Goal: Task Accomplishment & Management: Manage account settings

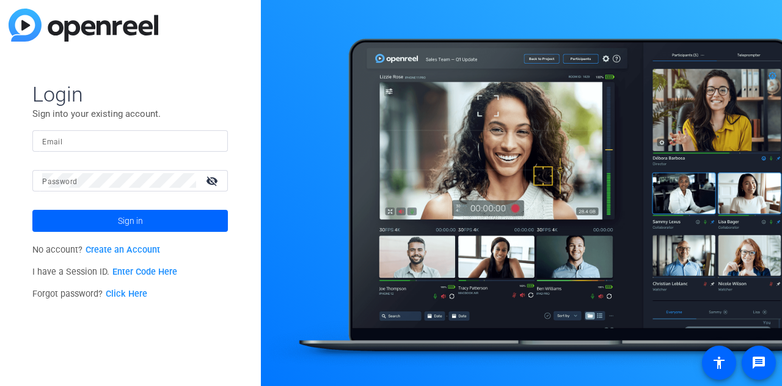
click at [155, 139] on input "Email" at bounding box center [130, 140] width 176 height 15
type input "[PERSON_NAME][EMAIL_ADDRESS][PERSON_NAME][DOMAIN_NAME]"
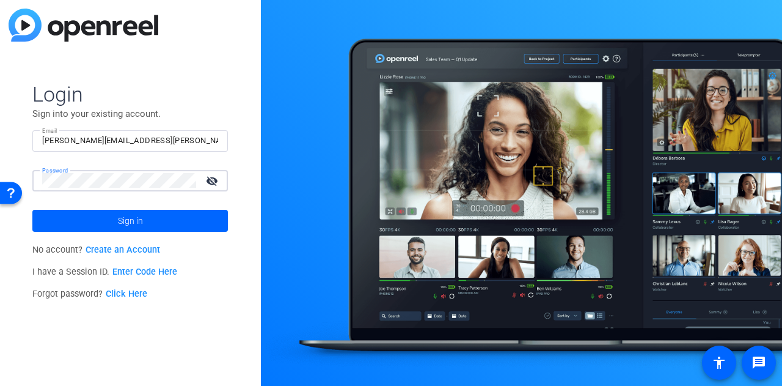
click at [32, 210] on button "Sign in" at bounding box center [130, 221] width 196 height 22
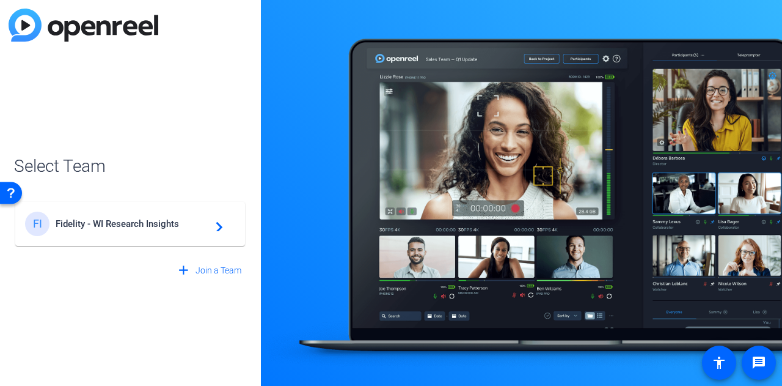
click at [216, 226] on mat-icon "navigate_next" at bounding box center [215, 223] width 15 height 15
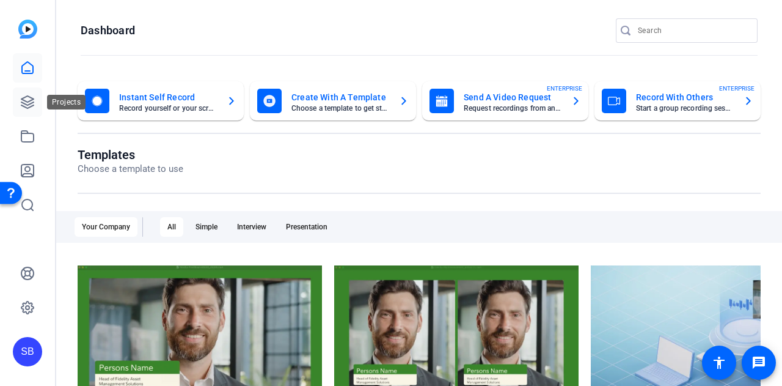
click at [20, 104] on icon at bounding box center [27, 102] width 15 height 15
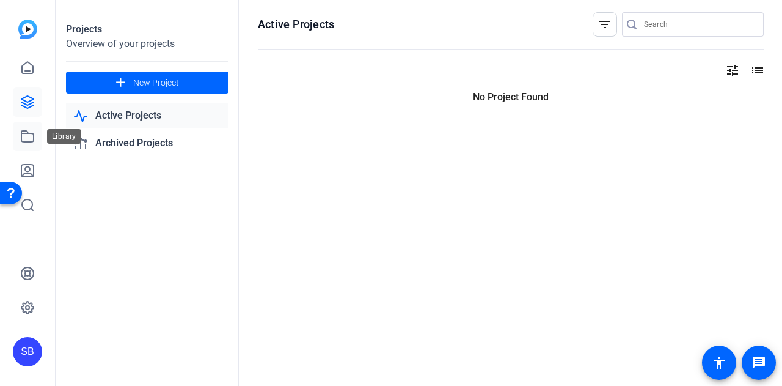
click at [25, 141] on icon at bounding box center [27, 136] width 12 height 11
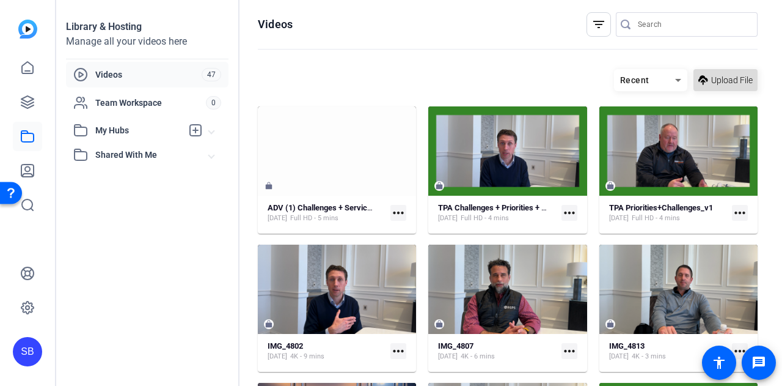
click at [704, 78] on span at bounding box center [726, 79] width 64 height 29
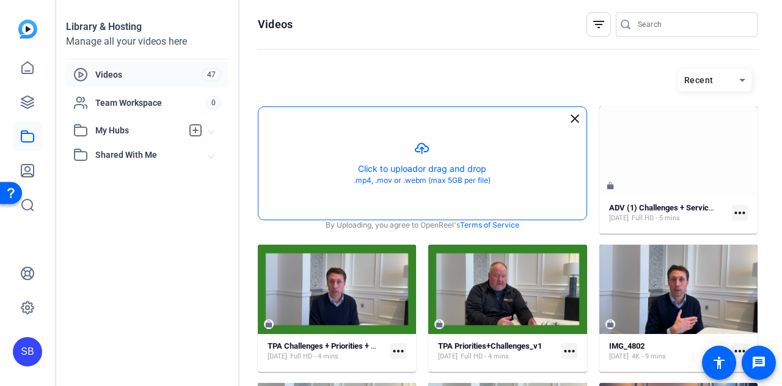
click at [410, 130] on button "button" at bounding box center [422, 163] width 328 height 112
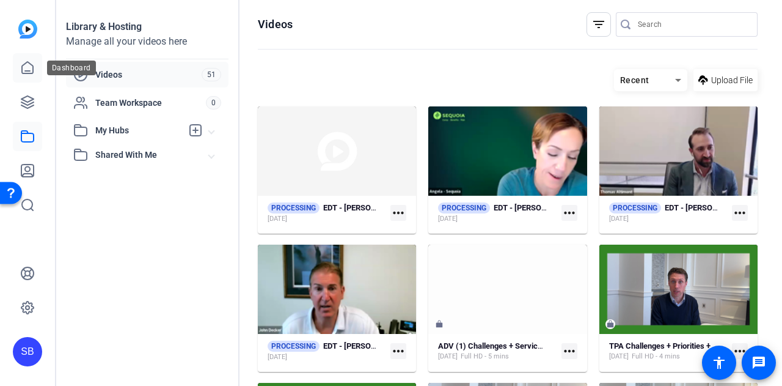
click at [25, 78] on link at bounding box center [27, 67] width 29 height 29
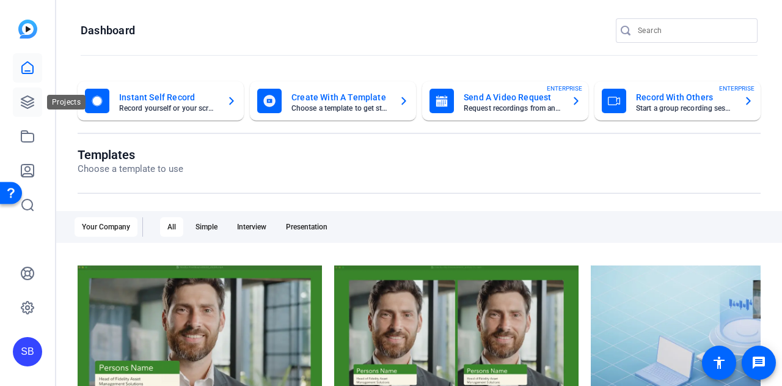
click at [26, 108] on icon at bounding box center [27, 102] width 12 height 12
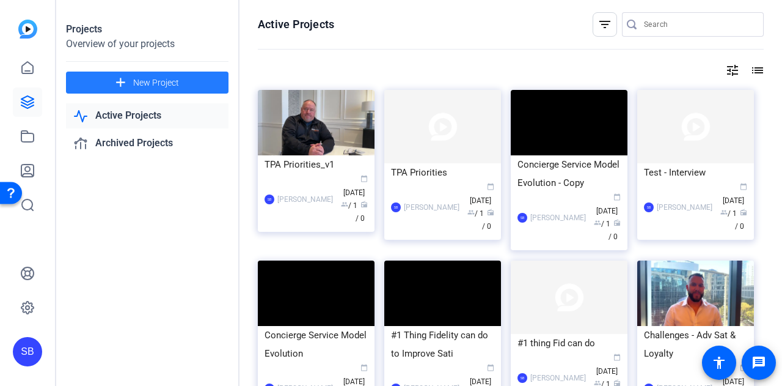
click at [145, 81] on span "New Project" at bounding box center [156, 82] width 46 height 13
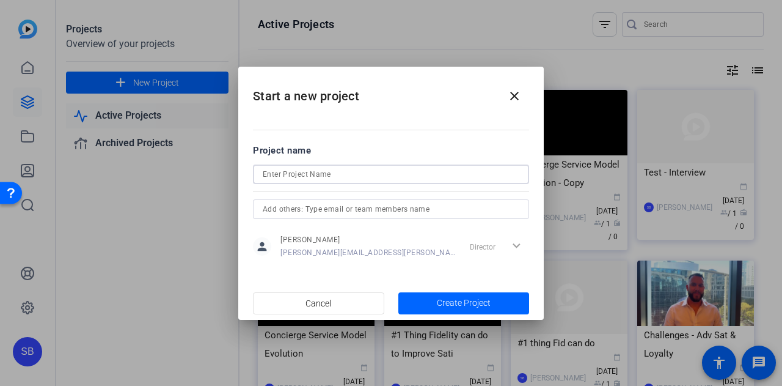
click at [348, 169] on input at bounding box center [391, 174] width 257 height 15
type input "E"
type input "EDT/Payroll Integration"
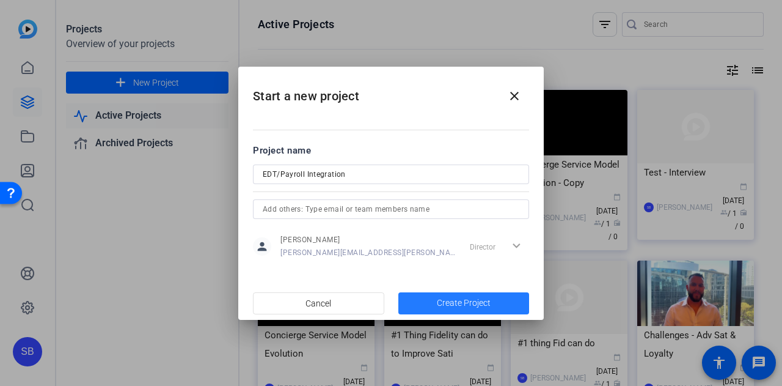
click at [436, 304] on span "button" at bounding box center [463, 302] width 131 height 29
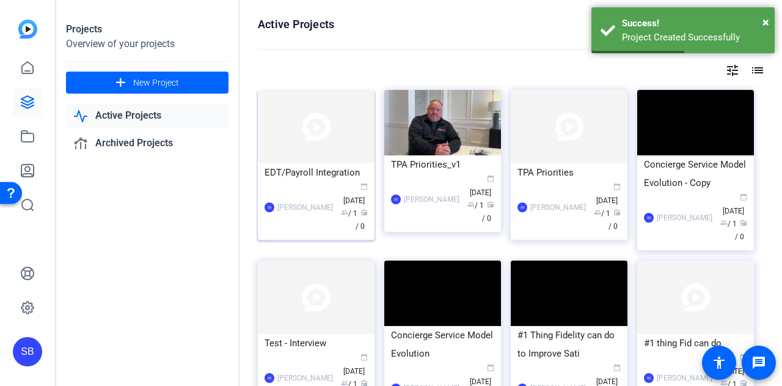
click at [343, 151] on img at bounding box center [316, 126] width 117 height 73
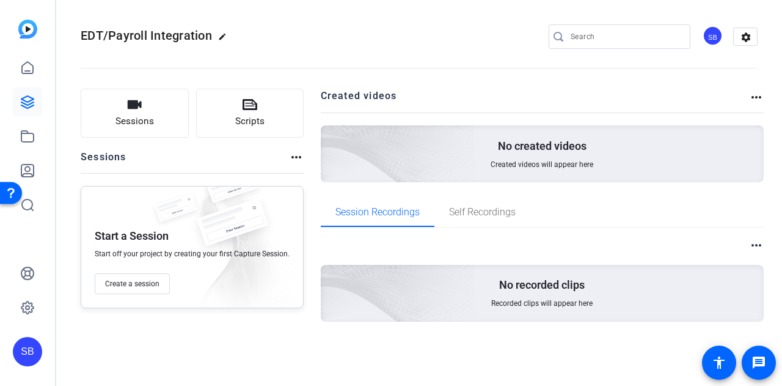
click at [757, 243] on mat-icon "more_horiz" at bounding box center [756, 245] width 15 height 15
click at [758, 99] on div at bounding box center [391, 193] width 782 height 386
click at [756, 95] on mat-icon "more_horiz" at bounding box center [756, 97] width 15 height 15
click at [293, 158] on div at bounding box center [391, 193] width 782 height 386
click at [293, 158] on mat-icon "more_horiz" at bounding box center [296, 157] width 15 height 15
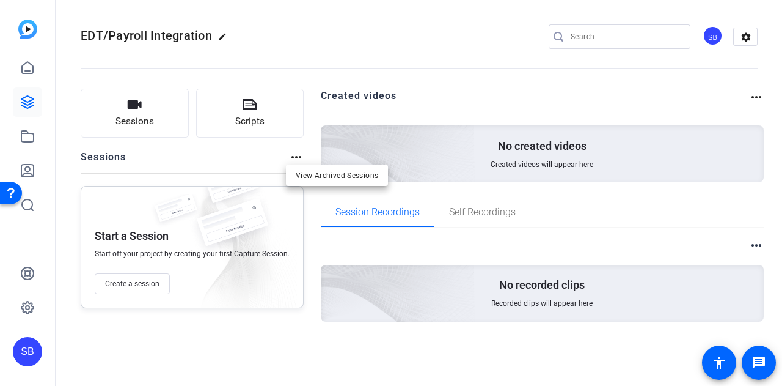
click at [333, 189] on div at bounding box center [391, 193] width 782 height 386
click at [420, 159] on img at bounding box center [329, 136] width 291 height 265
click at [29, 69] on icon at bounding box center [27, 67] width 15 height 15
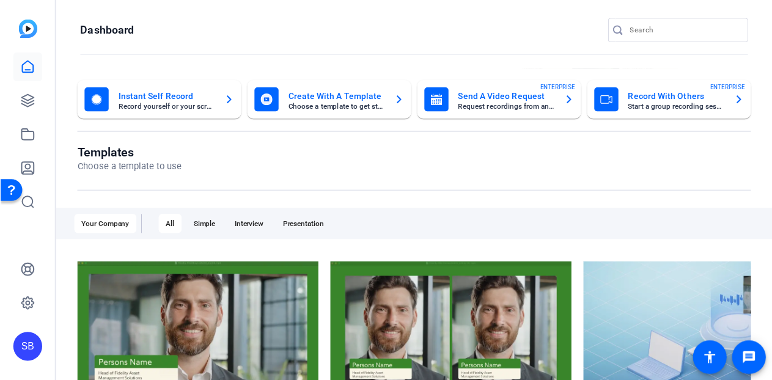
scroll to position [185, 0]
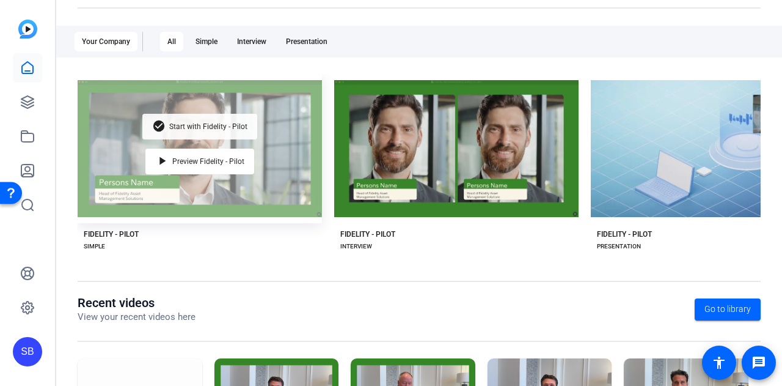
click at [185, 123] on span "Start with Fidelity - Pilot" at bounding box center [208, 126] width 78 height 7
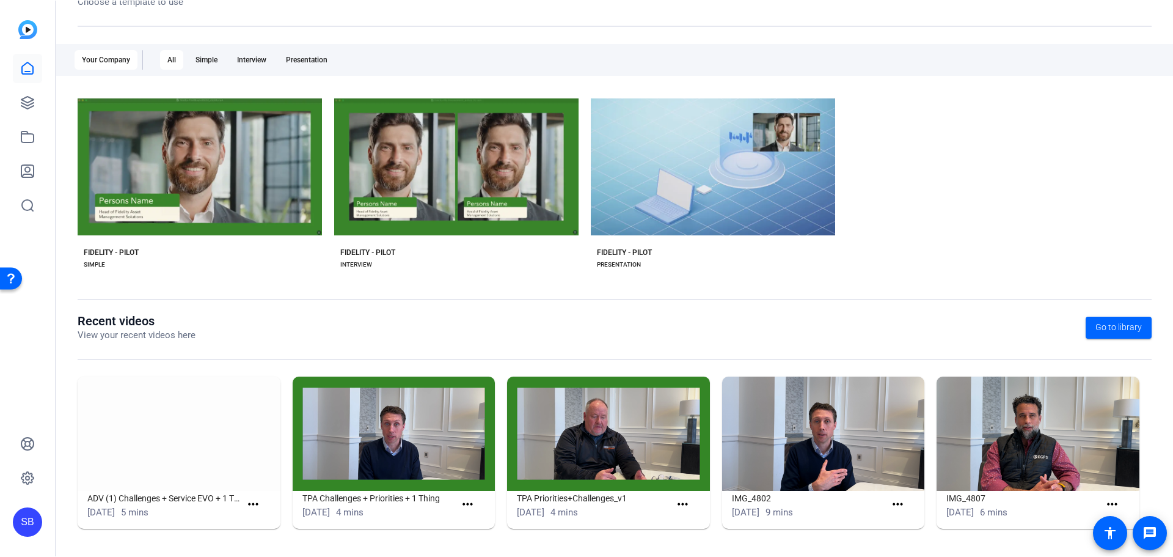
scroll to position [166, 0]
